Goal: Check status: Check status

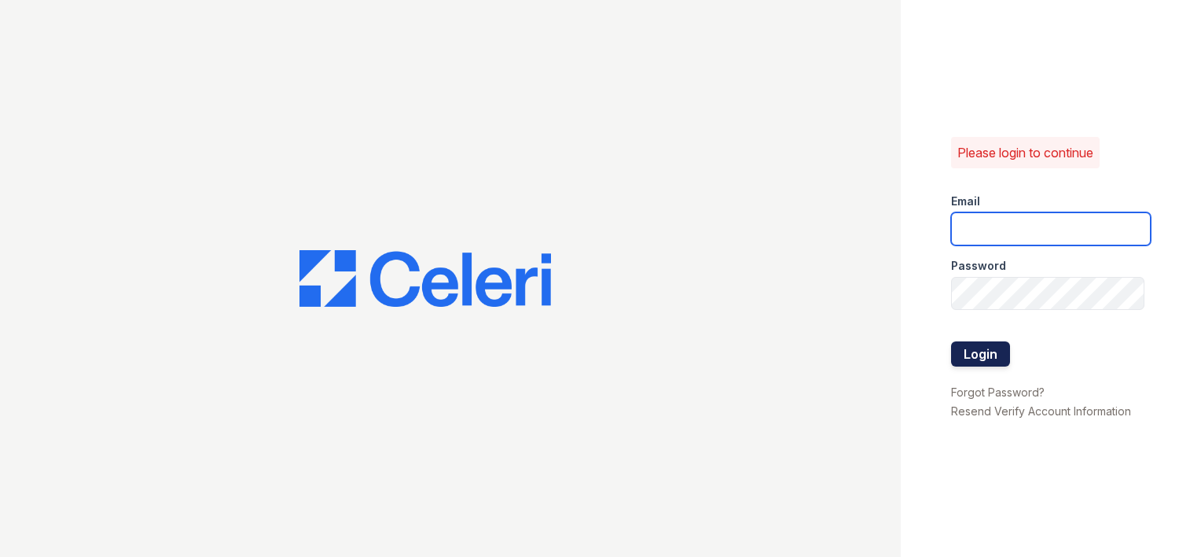
type input "[EMAIL_ADDRESS][DOMAIN_NAME]"
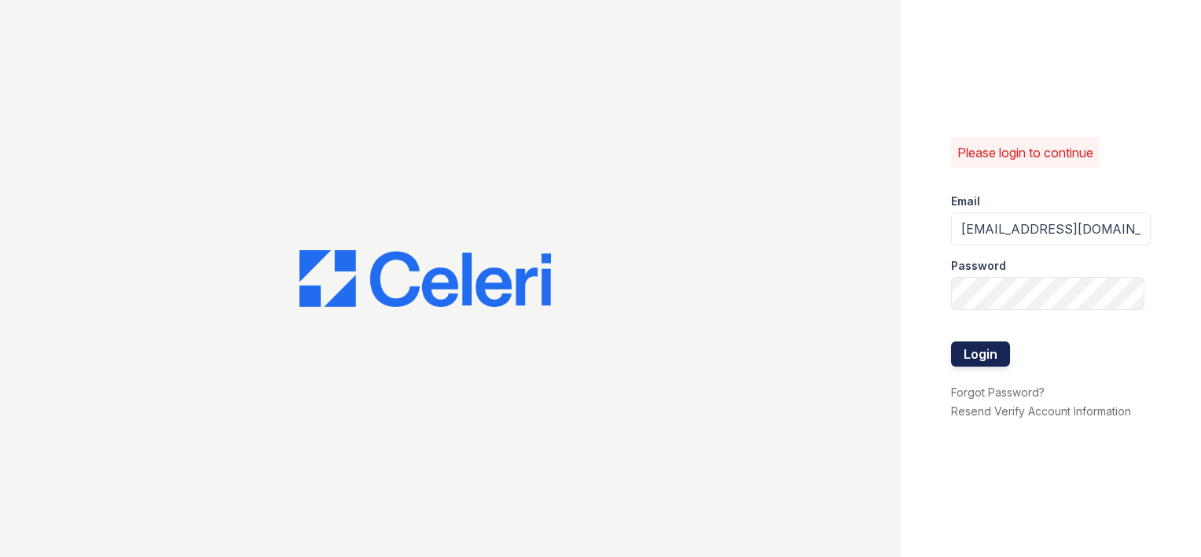
click at [1001, 355] on button "Login" at bounding box center [980, 353] width 59 height 25
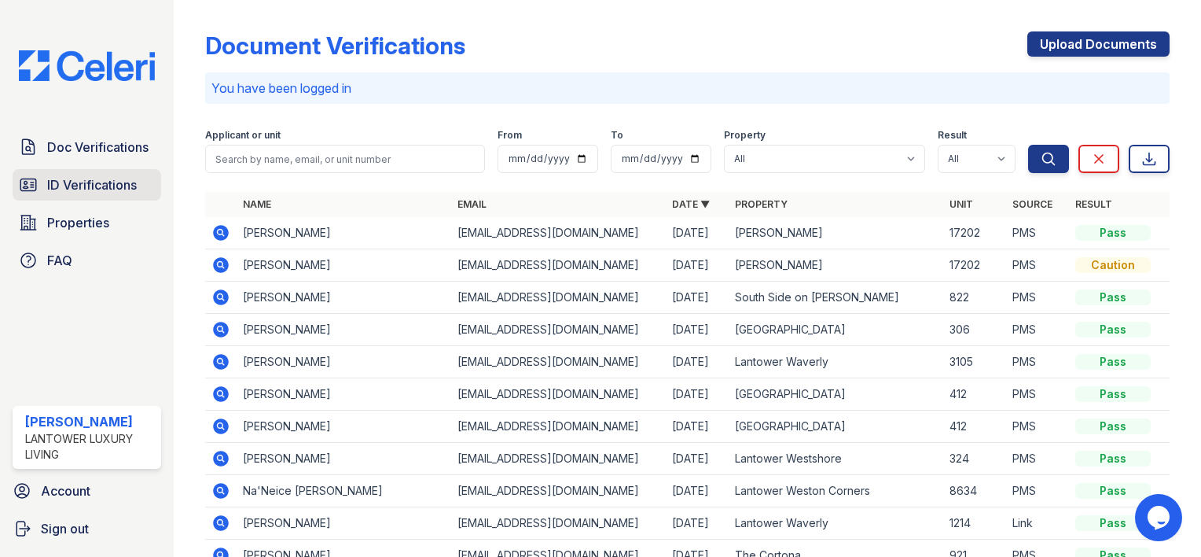
click at [65, 175] on span "ID Verifications" at bounding box center [92, 184] width 90 height 19
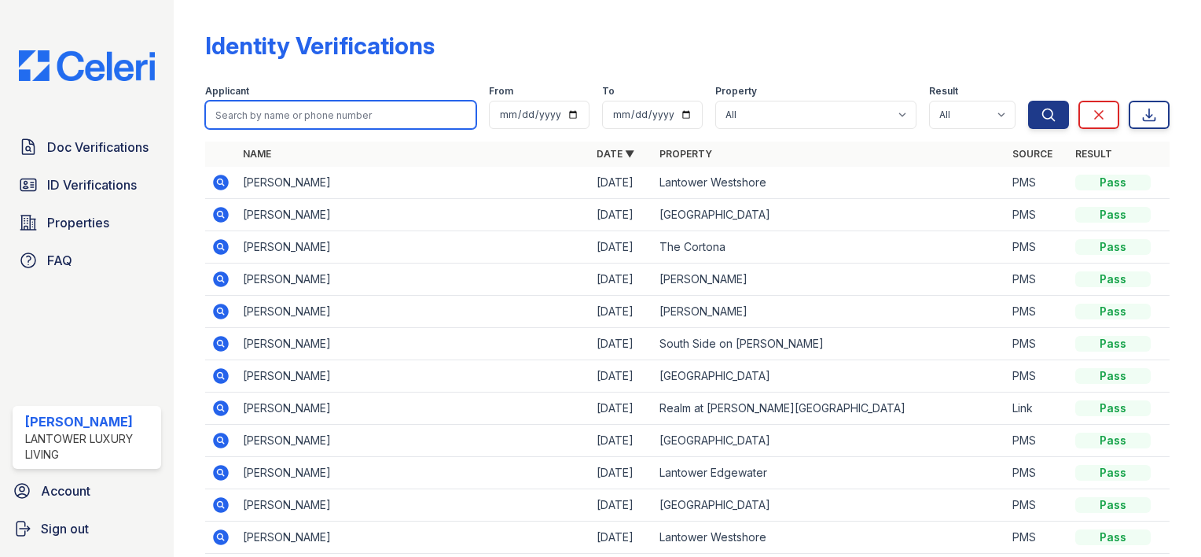
click at [255, 119] on input "search" at bounding box center [340, 115] width 271 height 28
type input "wykisha"
click at [1028, 101] on button "Search" at bounding box center [1048, 115] width 41 height 28
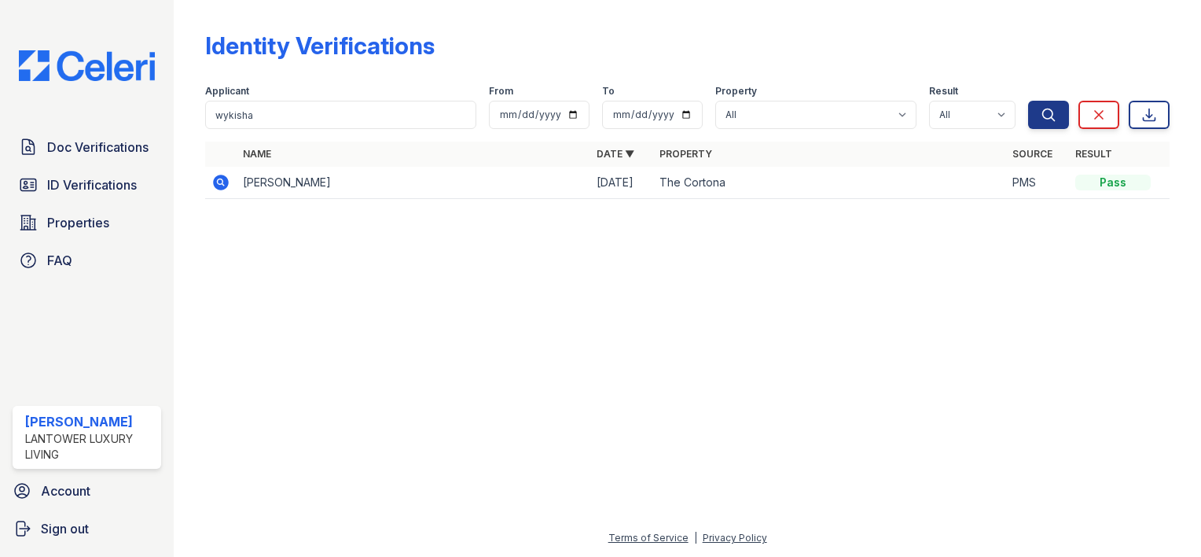
click at [220, 185] on icon at bounding box center [221, 183] width 16 height 16
click at [222, 182] on icon at bounding box center [220, 182] width 19 height 19
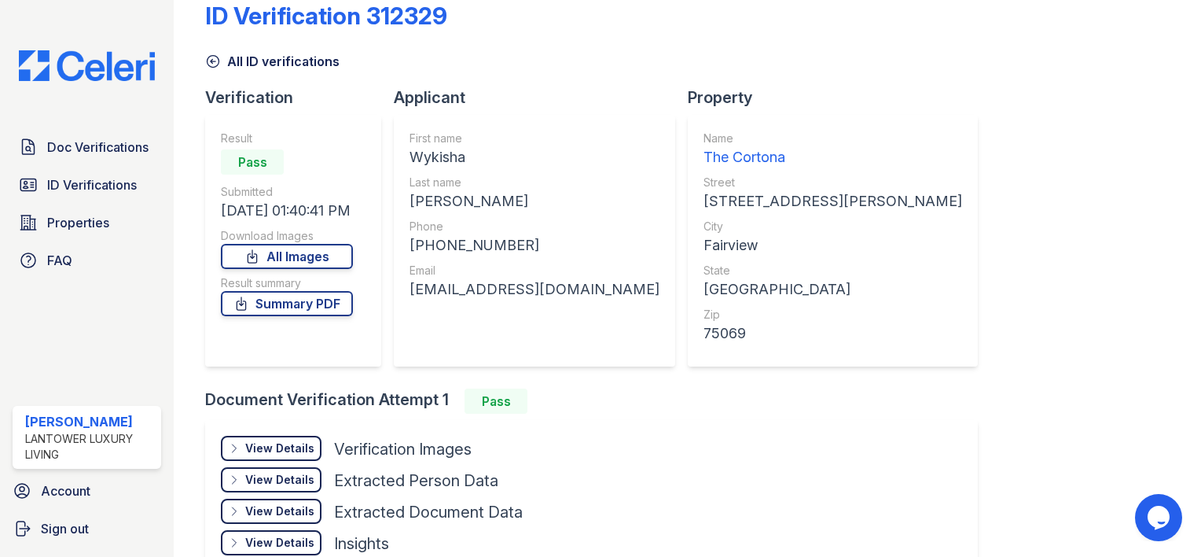
scroll to position [40, 0]
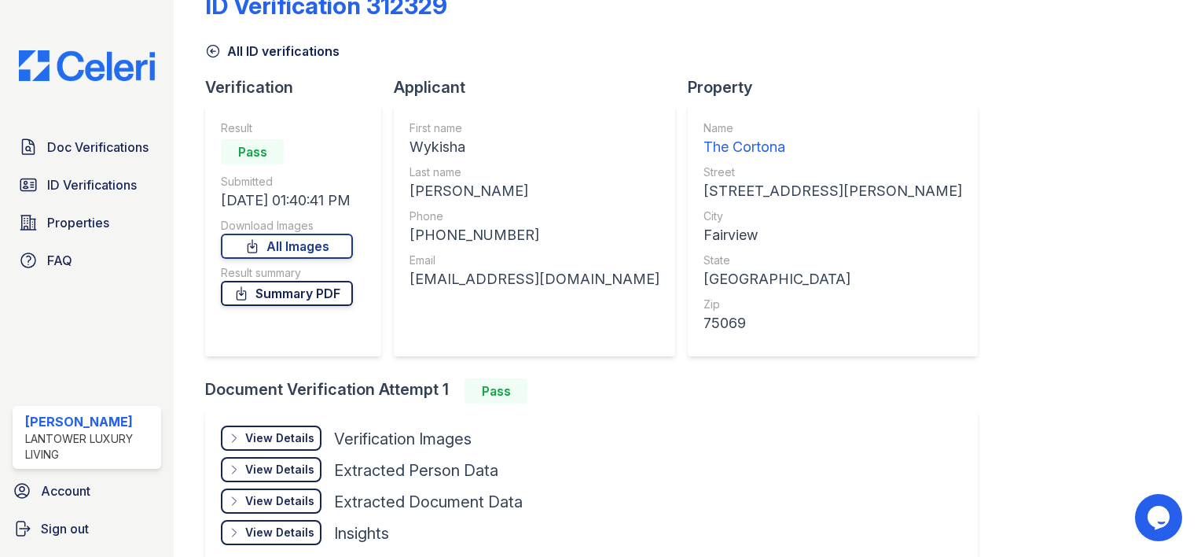
click at [285, 298] on link "Summary PDF" at bounding box center [287, 293] width 132 height 25
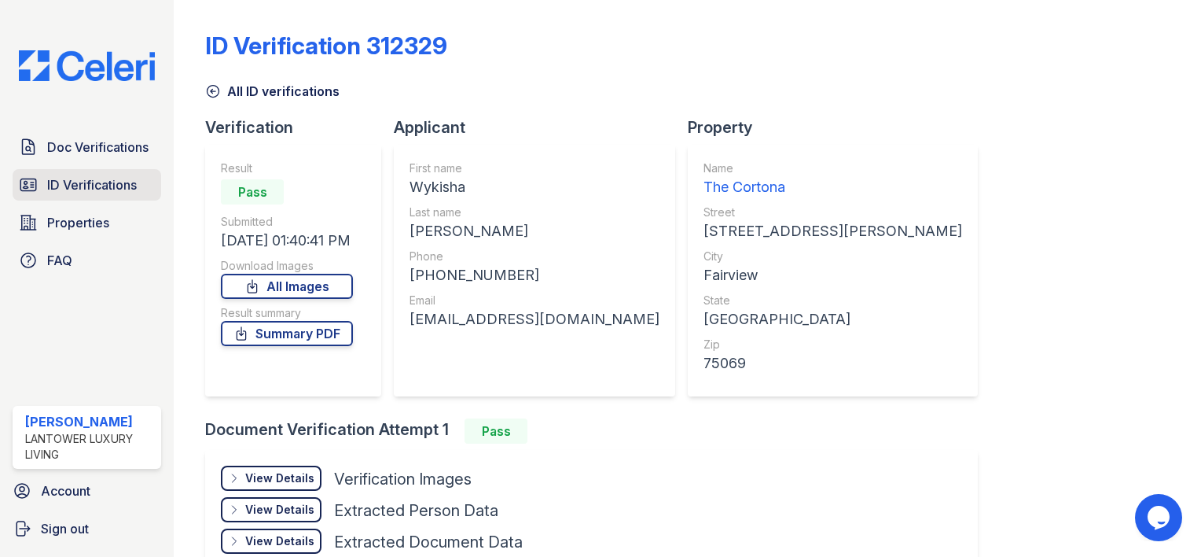
click at [50, 183] on span "ID Verifications" at bounding box center [92, 184] width 90 height 19
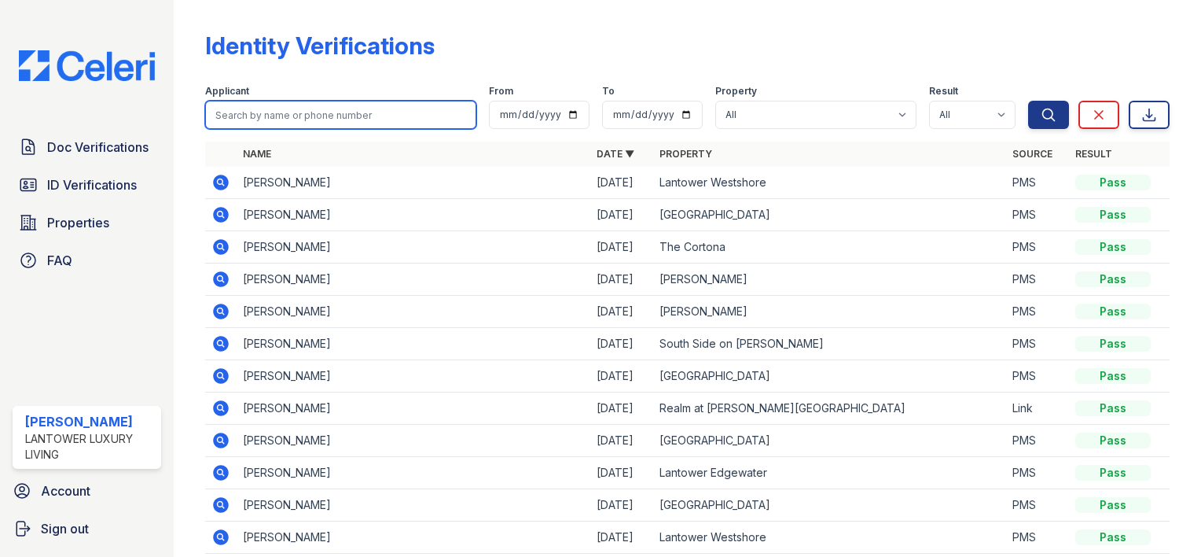
click at [237, 114] on input "search" at bounding box center [340, 115] width 271 height 28
type input "domonic"
click at [1028, 101] on button "Search" at bounding box center [1048, 115] width 41 height 28
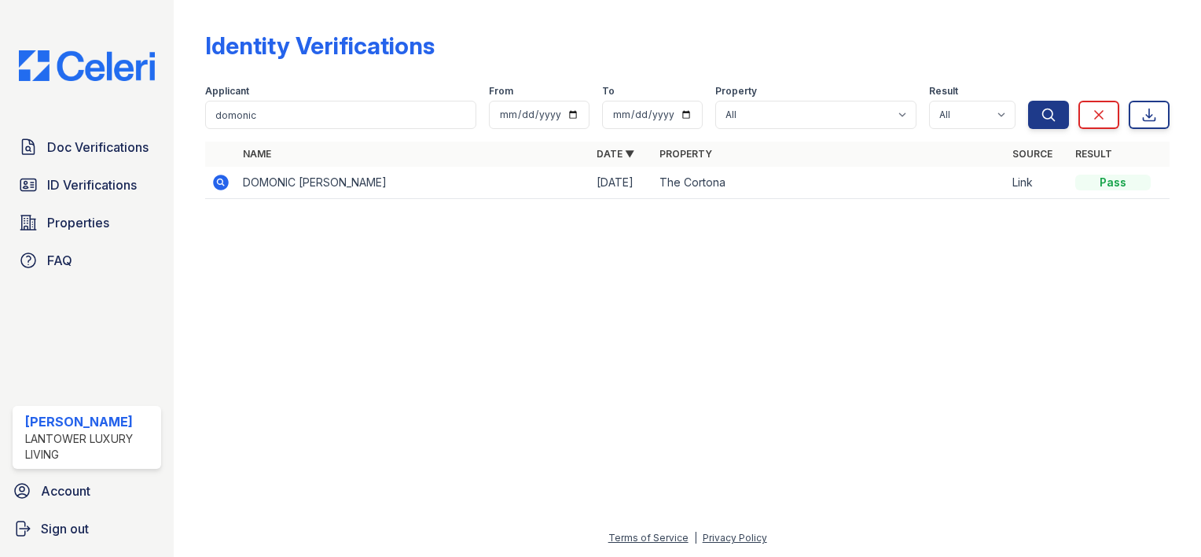
click at [226, 182] on icon at bounding box center [221, 183] width 16 height 16
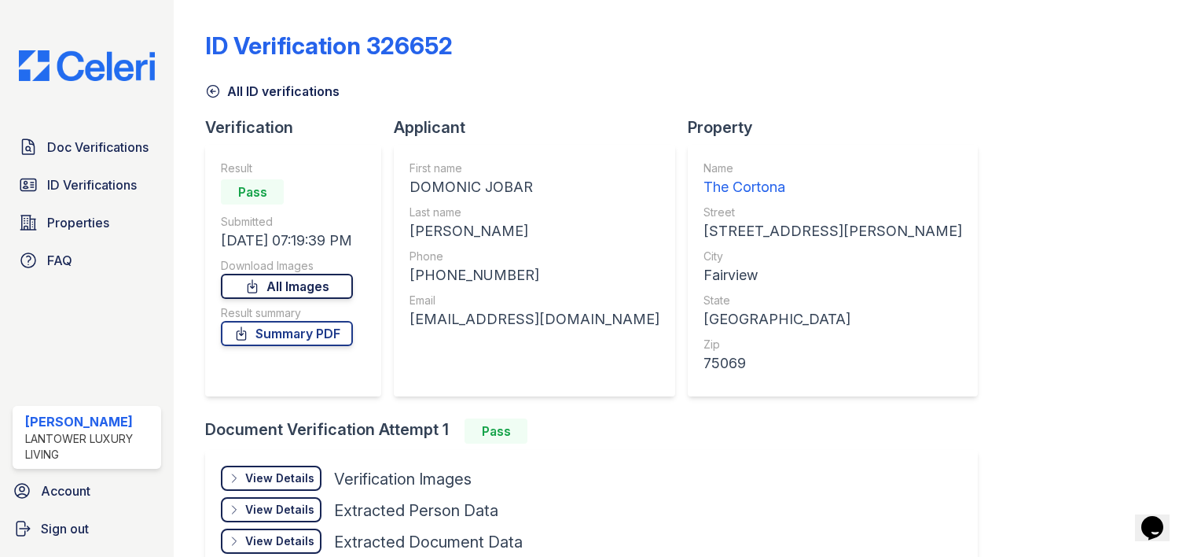
scroll to position [123, 0]
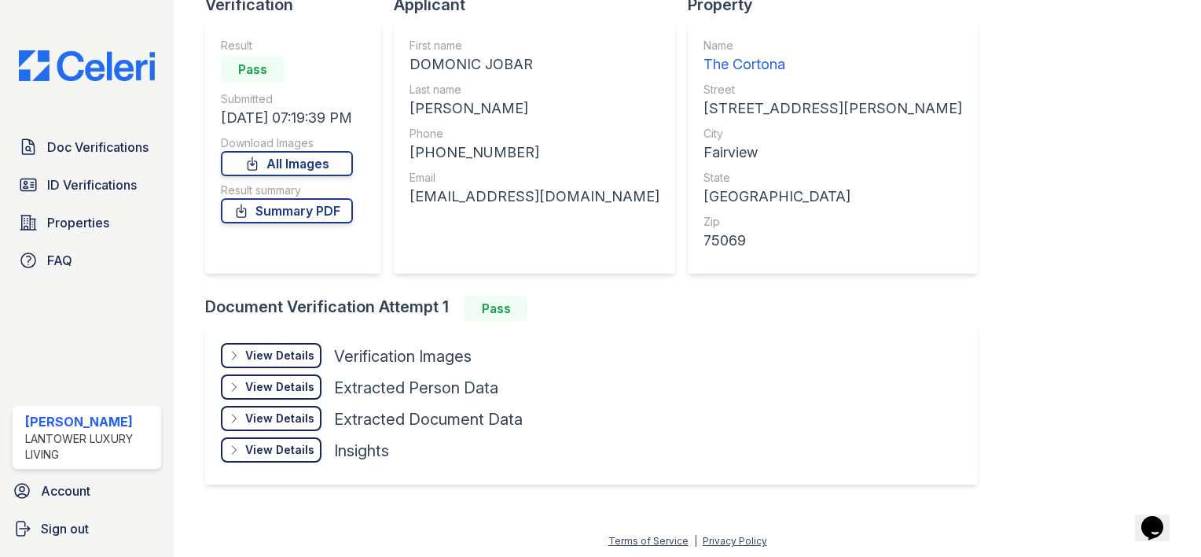
click at [267, 361] on div "View Details" at bounding box center [279, 355] width 69 height 16
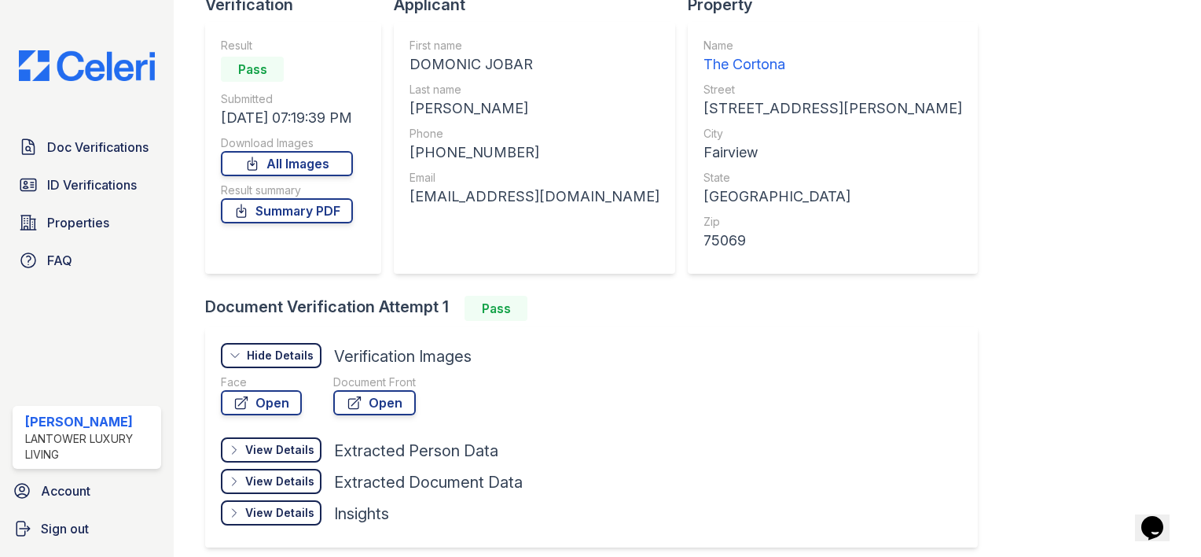
scroll to position [186, 0]
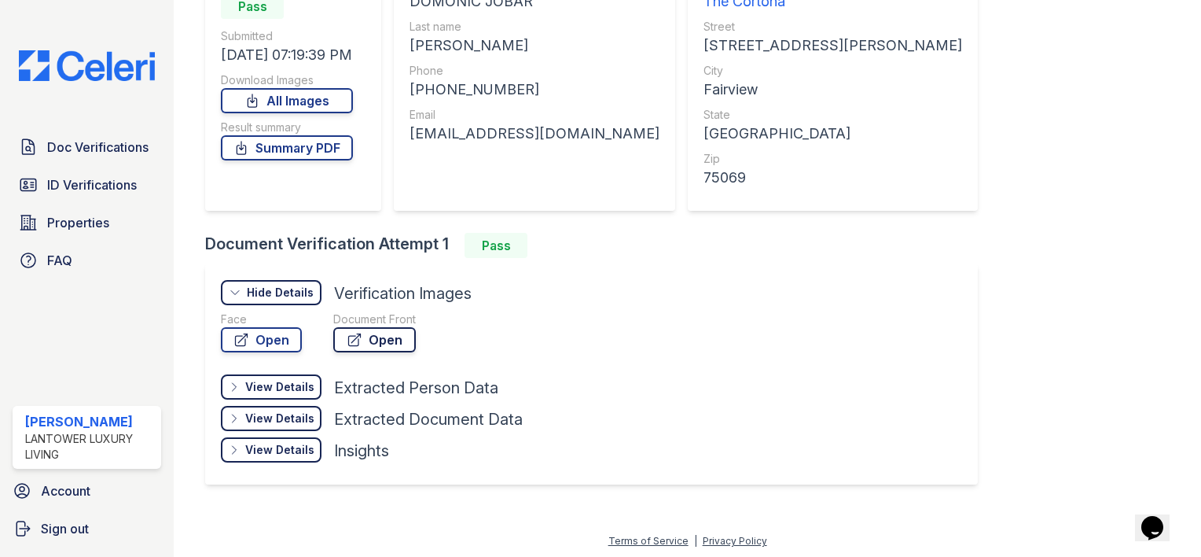
click at [370, 342] on link "Open" at bounding box center [374, 339] width 83 height 25
